Goal: Check status: Check status

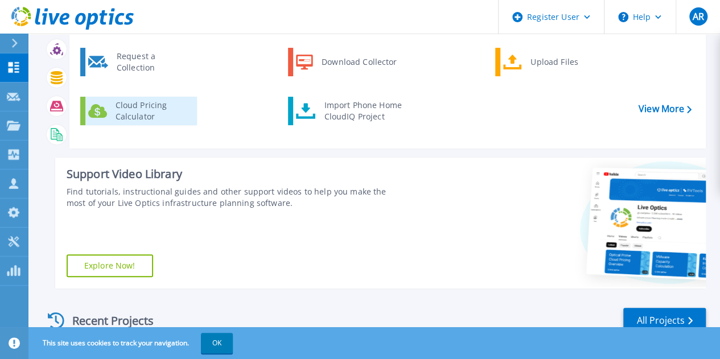
scroll to position [57, 0]
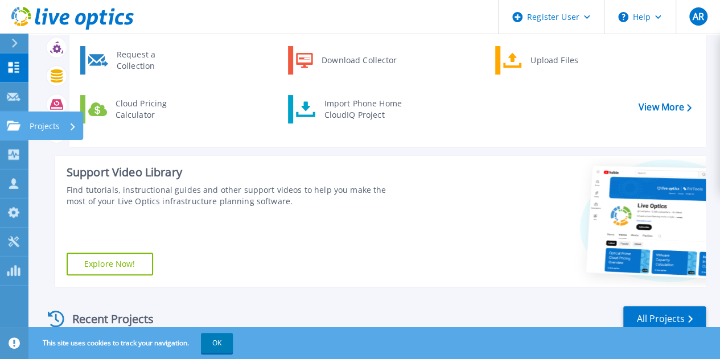
click at [11, 123] on icon at bounding box center [14, 126] width 14 height 10
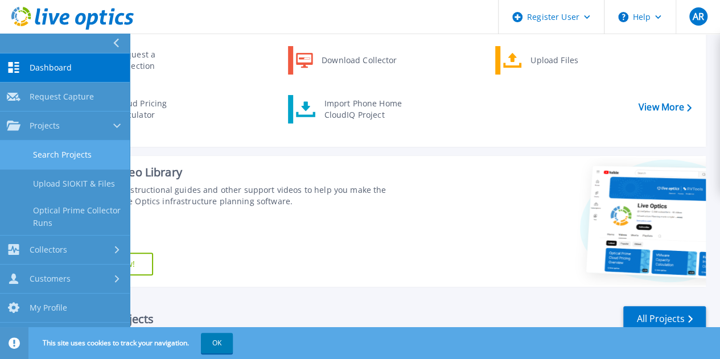
click at [88, 153] on link "Search Projects" at bounding box center [65, 155] width 130 height 29
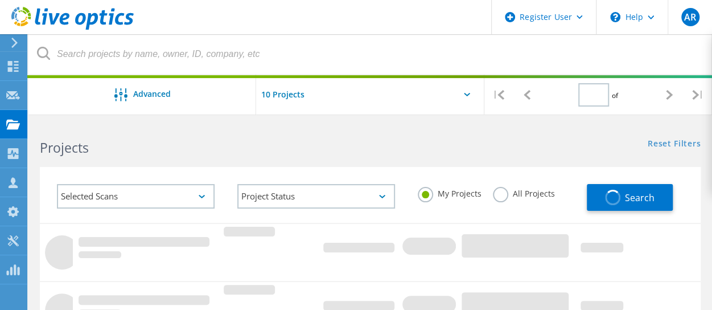
type input "1"
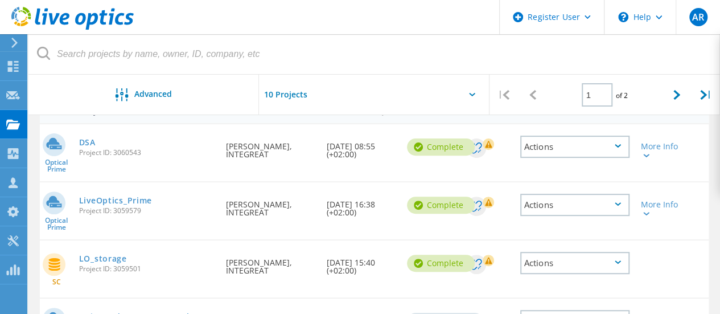
scroll to position [114, 0]
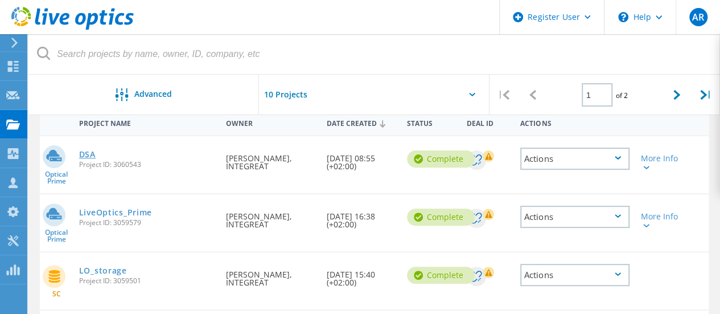
click at [92, 154] on link "DSA" at bounding box center [87, 154] width 17 height 8
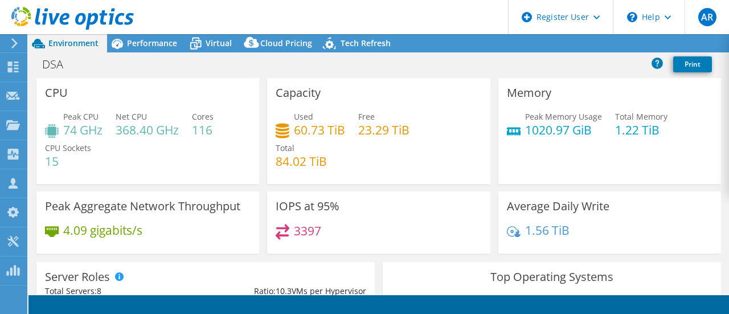
select select "USD"
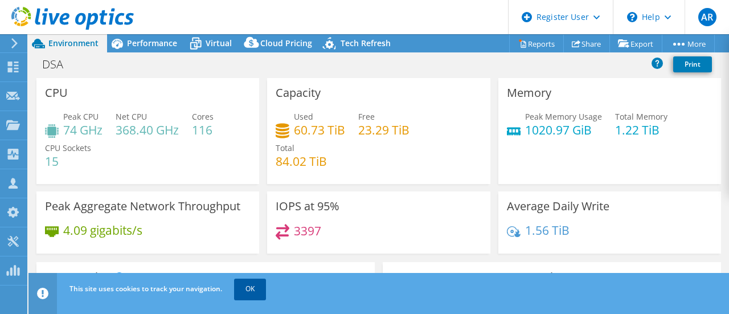
click at [245, 284] on link "OK" at bounding box center [250, 288] width 32 height 20
